Goal: Complete application form

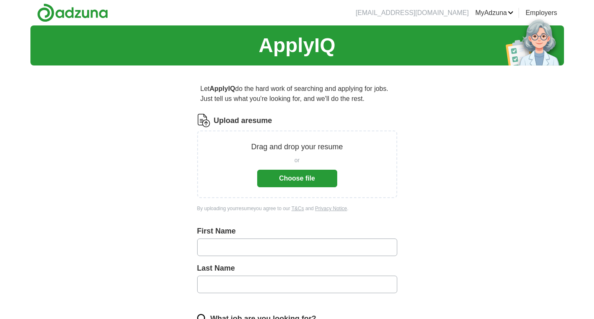
click at [278, 183] on button "Choose file" at bounding box center [297, 179] width 80 height 18
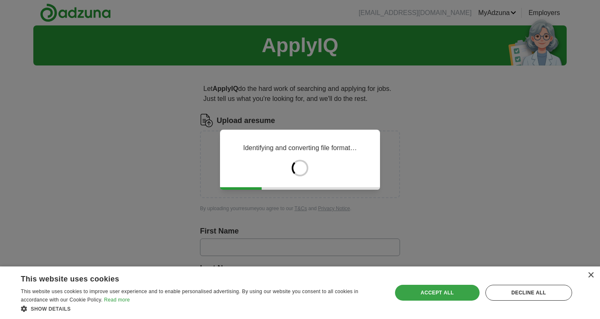
click at [445, 290] on div "Accept all" at bounding box center [437, 293] width 85 height 16
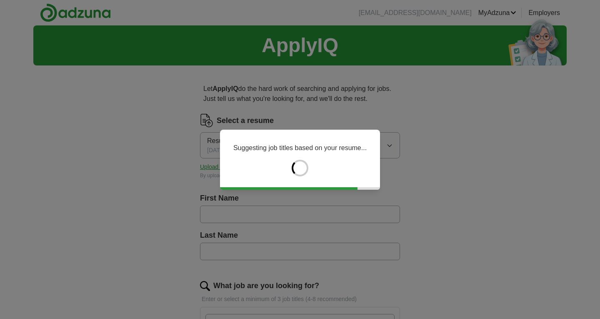
type input "*****"
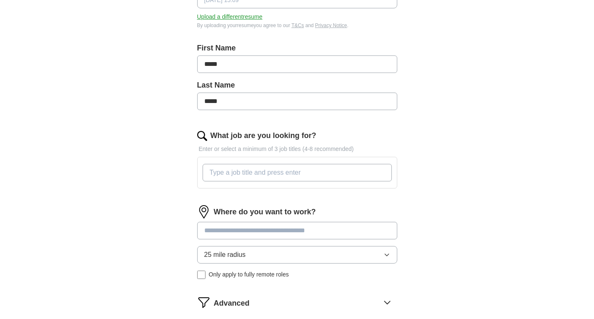
scroll to position [150, 0]
click at [330, 178] on input "What job are you looking for?" at bounding box center [297, 172] width 189 height 18
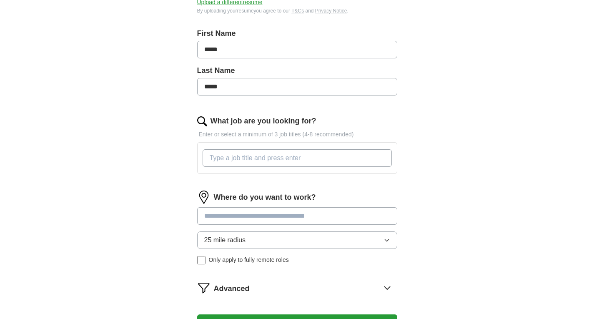
scroll to position [164, 0]
type input "research"
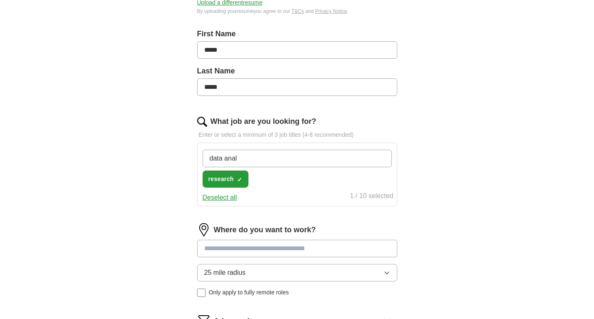
type input "data anal"
click at [222, 198] on button "Deselect all" at bounding box center [220, 198] width 35 height 10
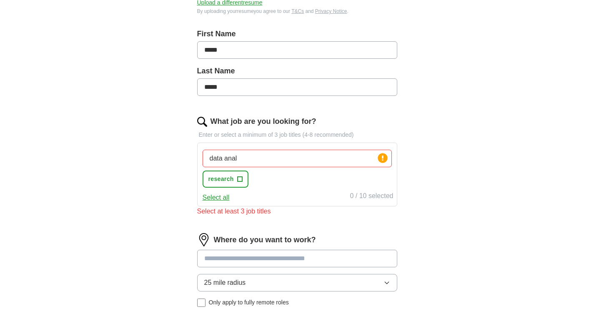
drag, startPoint x: 247, startPoint y: 163, endPoint x: 187, endPoint y: 160, distance: 59.7
click at [187, 160] on div "Let ApplyIQ do the hard work of searching and applying for jobs. Just tell us w…" at bounding box center [297, 152] width 267 height 489
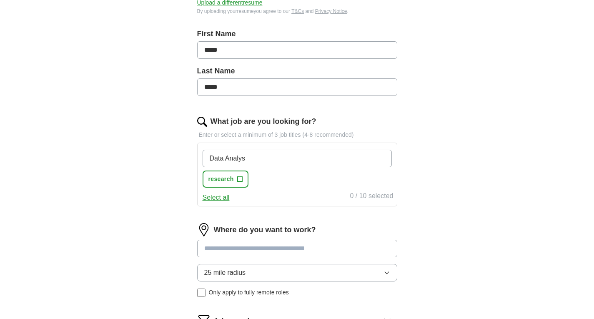
type input "Data Analyst"
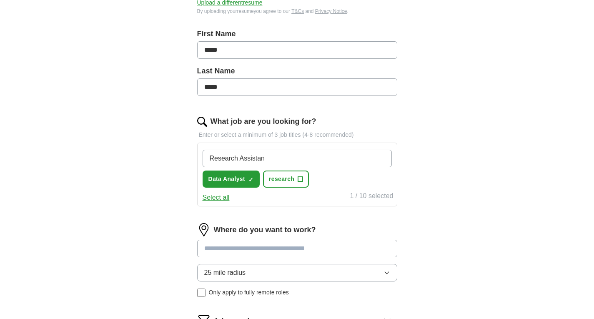
type input "Research Assistant"
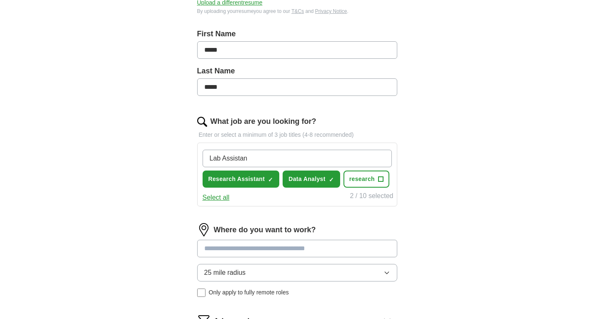
type input "Lab Assistant"
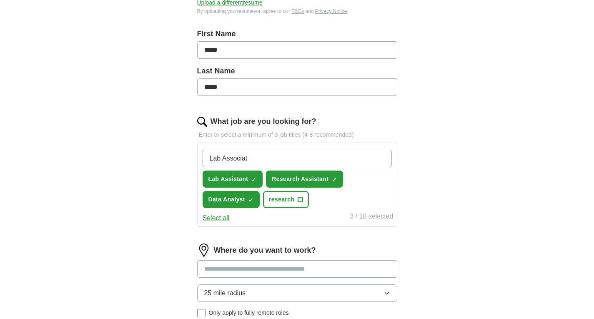
type input "Lab Associate"
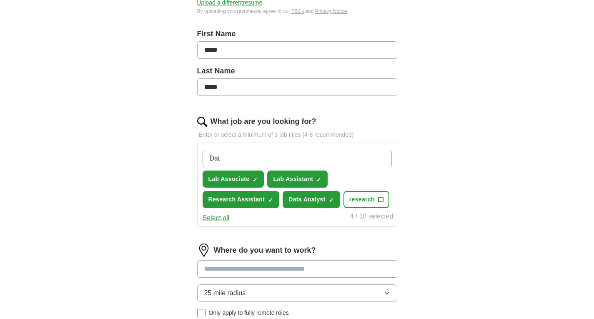
type input "Data"
type input "Research"
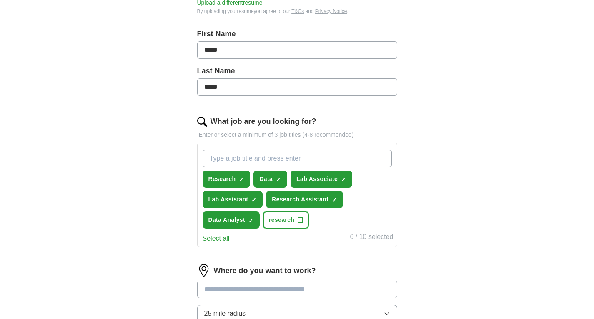
click at [298, 218] on span "+" at bounding box center [300, 219] width 5 height 5
click at [0, 0] on span "×" at bounding box center [0, 0] width 0 height 0
click at [270, 158] on input "What job are you looking for?" at bounding box center [297, 159] width 189 height 18
type input "D"
type input "Data entry"
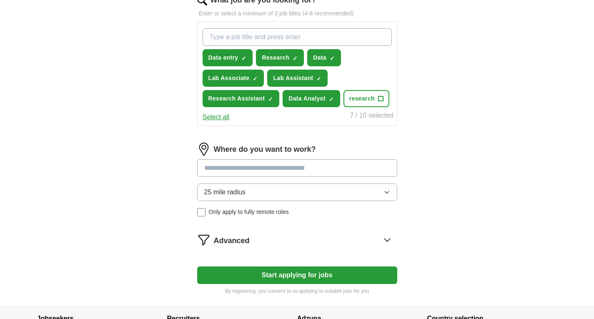
scroll to position [287, 0]
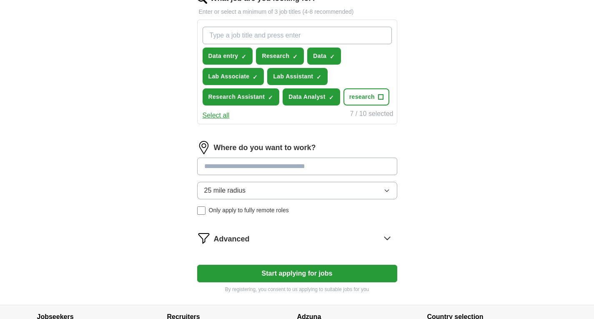
click at [271, 172] on input at bounding box center [297, 167] width 200 height 18
type input "*******"
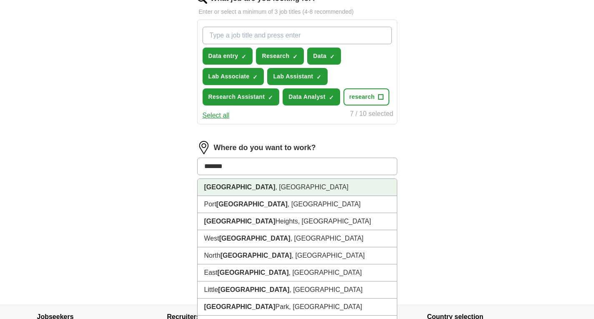
click at [244, 191] on li "[GEOGRAPHIC_DATA] , [GEOGRAPHIC_DATA]" at bounding box center [297, 187] width 199 height 17
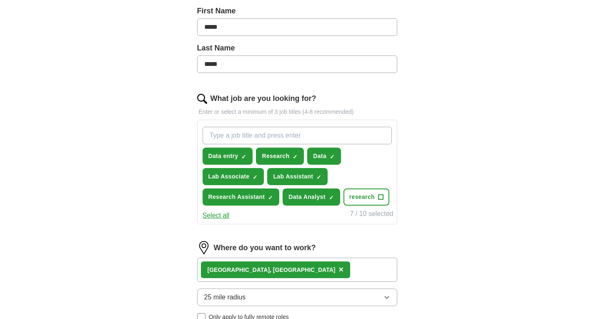
scroll to position [364, 0]
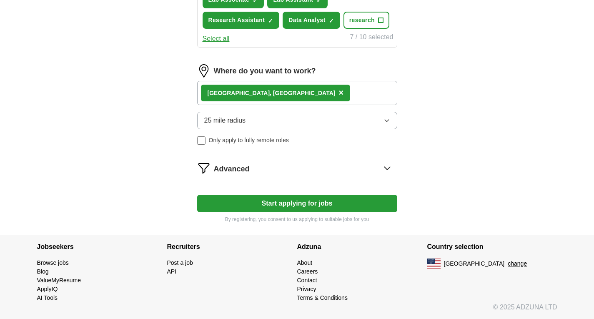
click at [350, 201] on button "Start applying for jobs" at bounding box center [297, 204] width 200 height 18
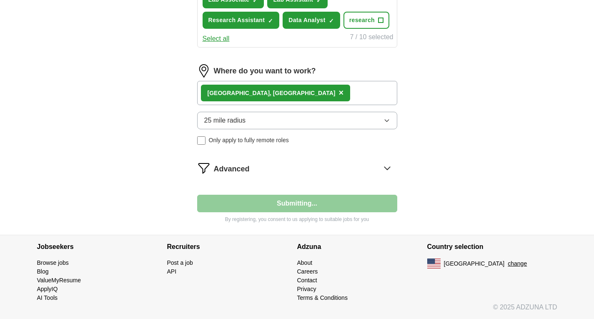
select select "**"
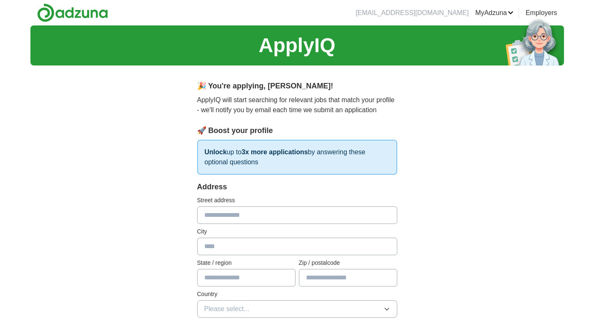
scroll to position [0, 0]
click at [307, 208] on input "text" at bounding box center [297, 215] width 200 height 18
type input "**********"
type input "**"
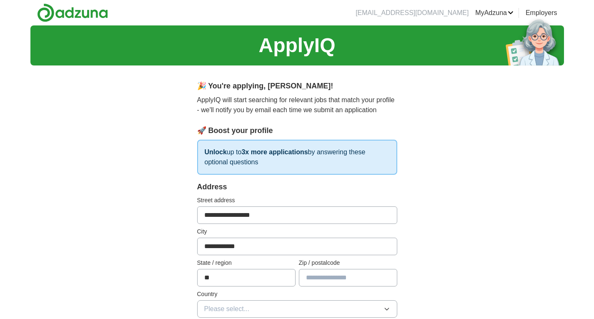
type input "*****"
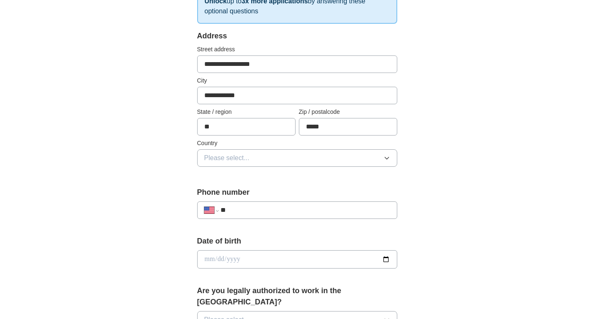
scroll to position [185, 0]
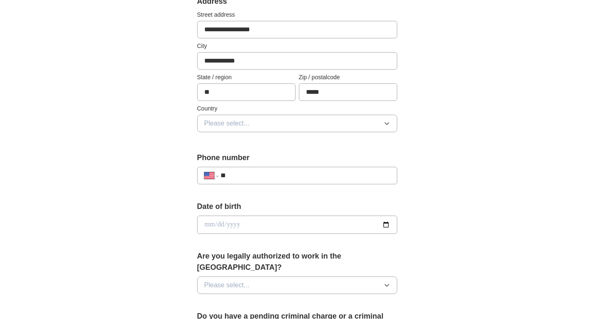
click at [364, 125] on button "Please select..." at bounding box center [297, 124] width 200 height 18
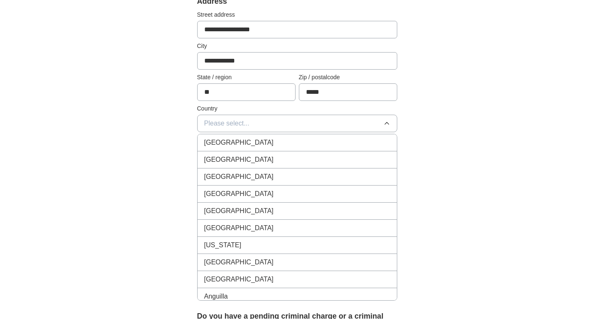
click at [289, 159] on div "[GEOGRAPHIC_DATA]" at bounding box center [297, 160] width 186 height 10
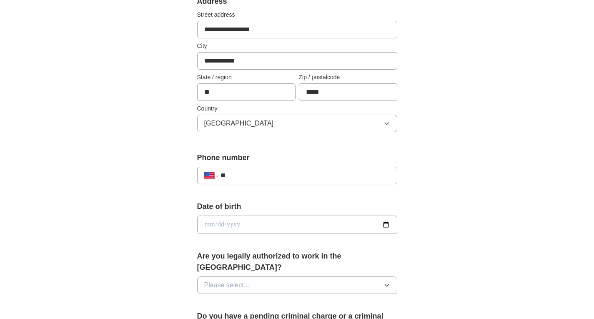
click at [306, 218] on input "date" at bounding box center [297, 224] width 200 height 18
type input "**********"
click at [375, 276] on button "Please select..." at bounding box center [297, 285] width 200 height 18
click at [333, 299] on div "Yes" at bounding box center [297, 304] width 186 height 10
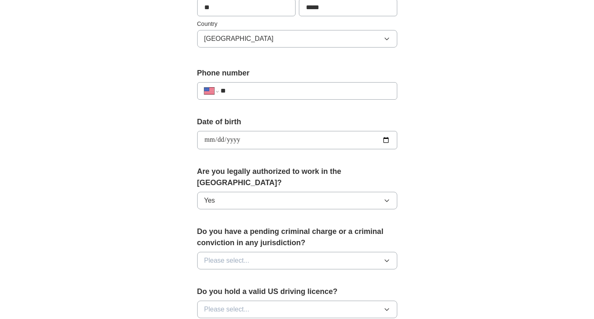
scroll to position [281, 0]
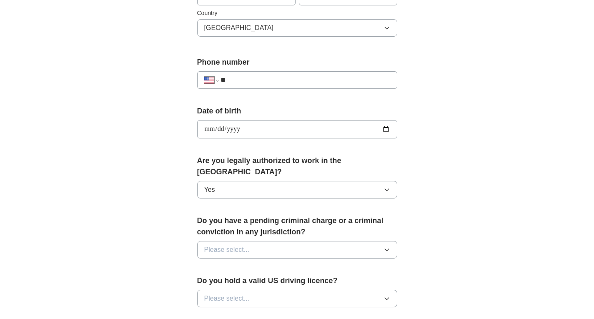
click at [315, 241] on button "Please select..." at bounding box center [297, 250] width 200 height 18
click at [299, 281] on div "No" at bounding box center [297, 286] width 186 height 10
click at [311, 290] on button "Please select..." at bounding box center [297, 299] width 200 height 18
click at [277, 313] on div "Yes" at bounding box center [297, 318] width 186 height 10
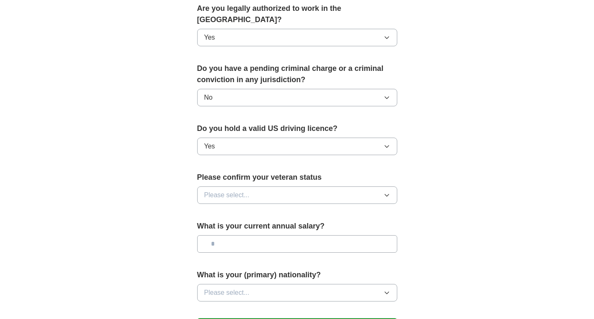
scroll to position [434, 0]
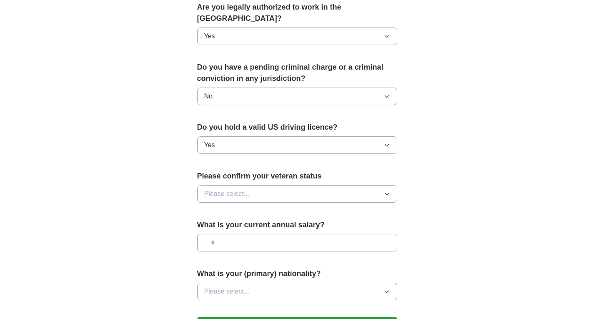
click at [314, 185] on button "Please select..." at bounding box center [297, 194] width 200 height 18
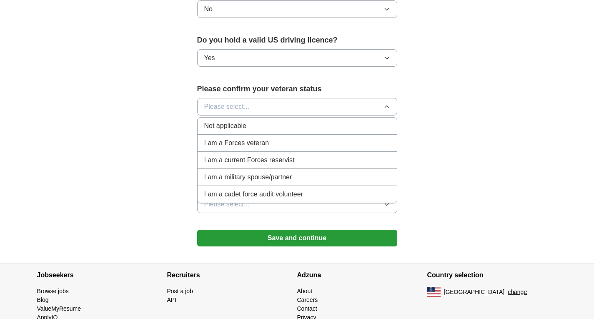
scroll to position [538, 0]
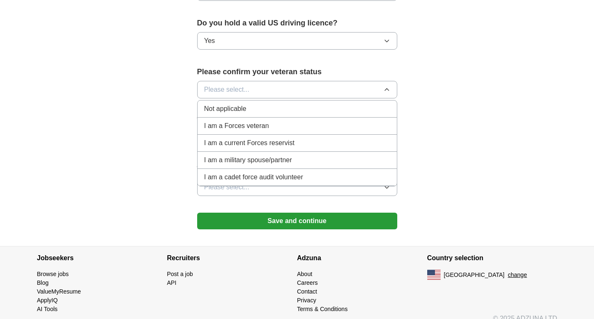
click at [265, 104] on div "Not applicable" at bounding box center [297, 109] width 186 height 10
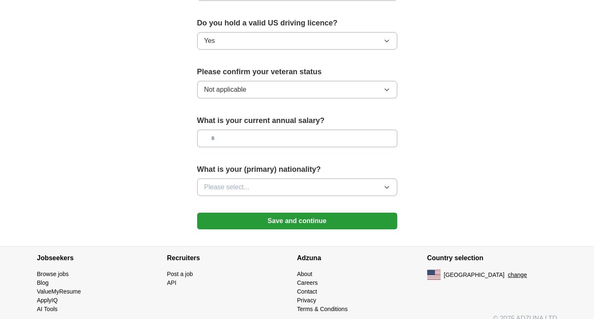
click at [268, 130] on input "text" at bounding box center [297, 139] width 200 height 18
click at [220, 130] on input "*******" at bounding box center [297, 139] width 200 height 18
type input "*******"
click at [238, 182] on span "Please select..." at bounding box center [226, 187] width 45 height 10
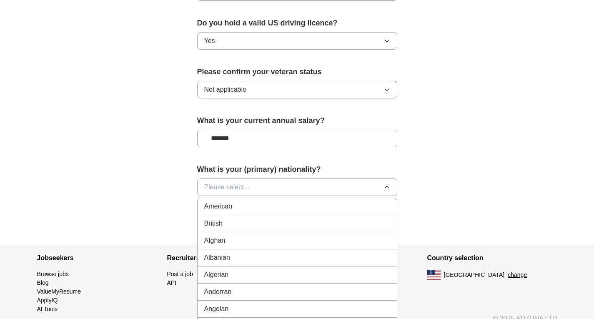
click at [264, 201] on div "American" at bounding box center [297, 206] width 186 height 10
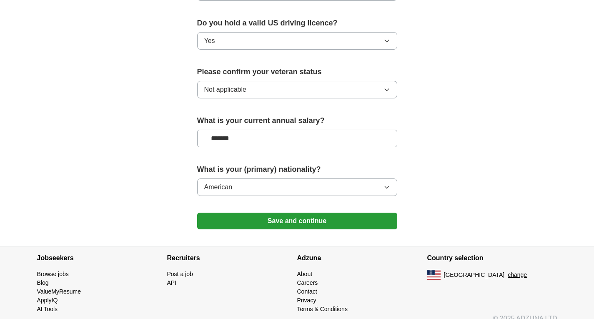
click at [269, 213] on button "Save and continue" at bounding box center [297, 221] width 200 height 17
